Goal: Task Accomplishment & Management: Manage account settings

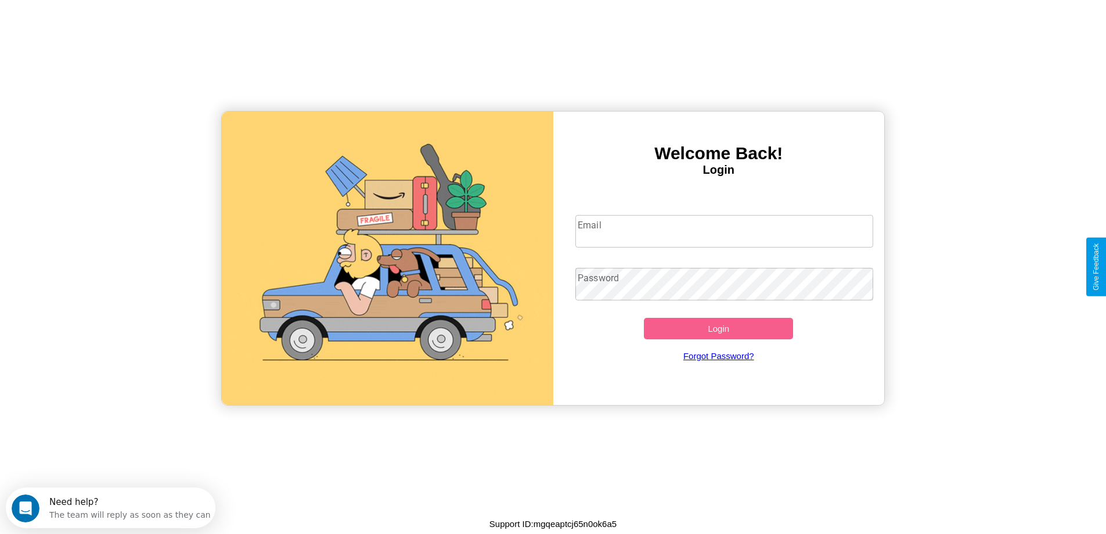
click at [724, 231] on input "Email" at bounding box center [724, 231] width 298 height 33
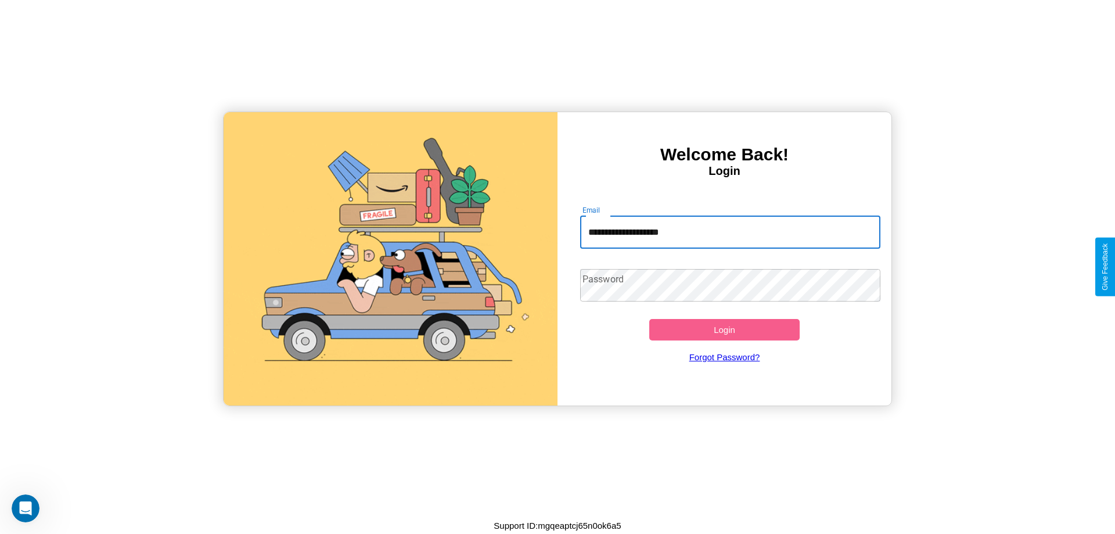
type input "**********"
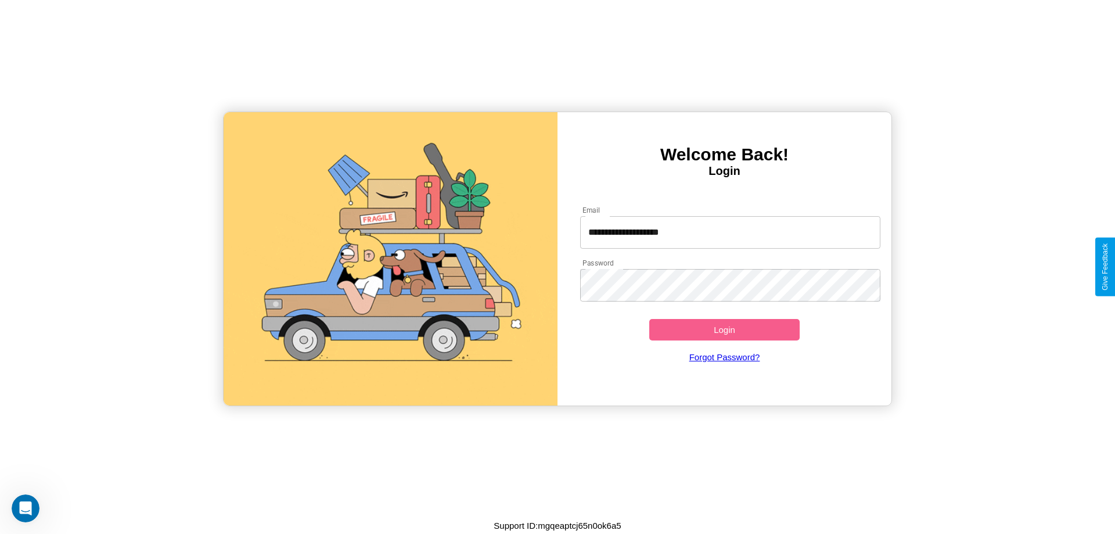
click at [724, 329] on button "Login" at bounding box center [724, 329] width 150 height 21
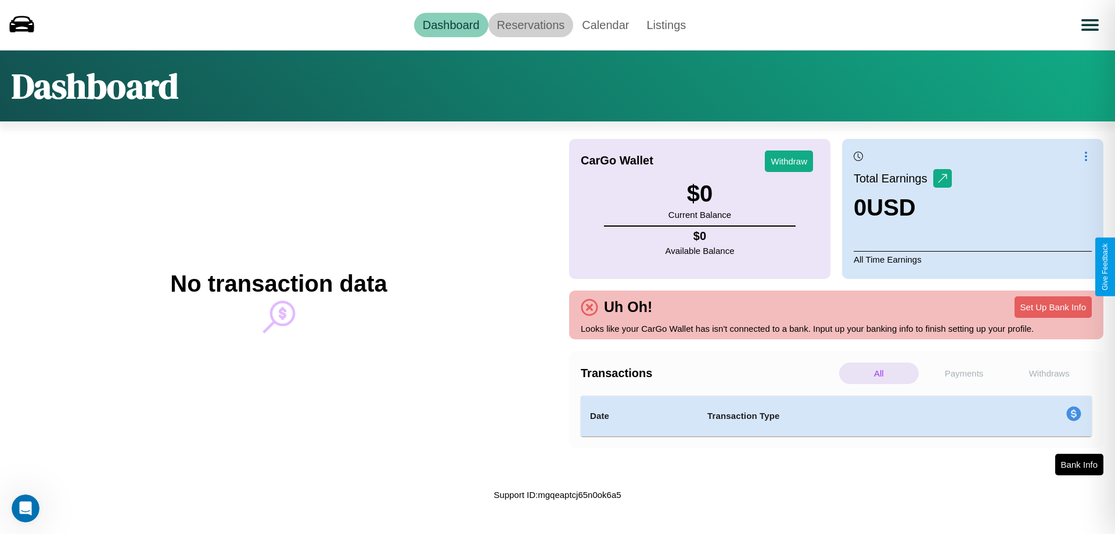
click at [530, 24] on link "Reservations" at bounding box center [530, 25] width 85 height 24
